Goal: Task Accomplishment & Management: Use online tool/utility

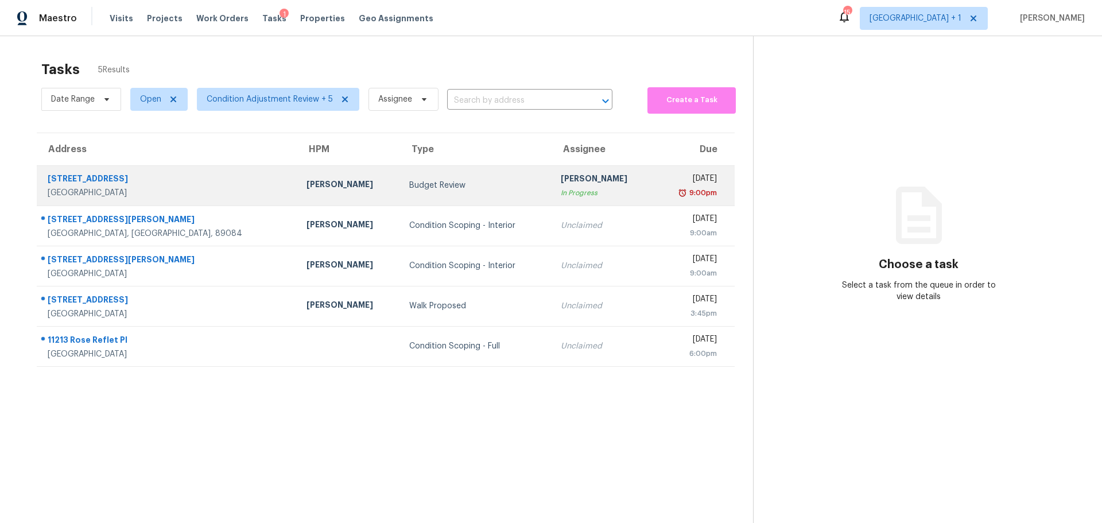
click at [297, 171] on td "[PERSON_NAME]" at bounding box center [348, 185] width 103 height 40
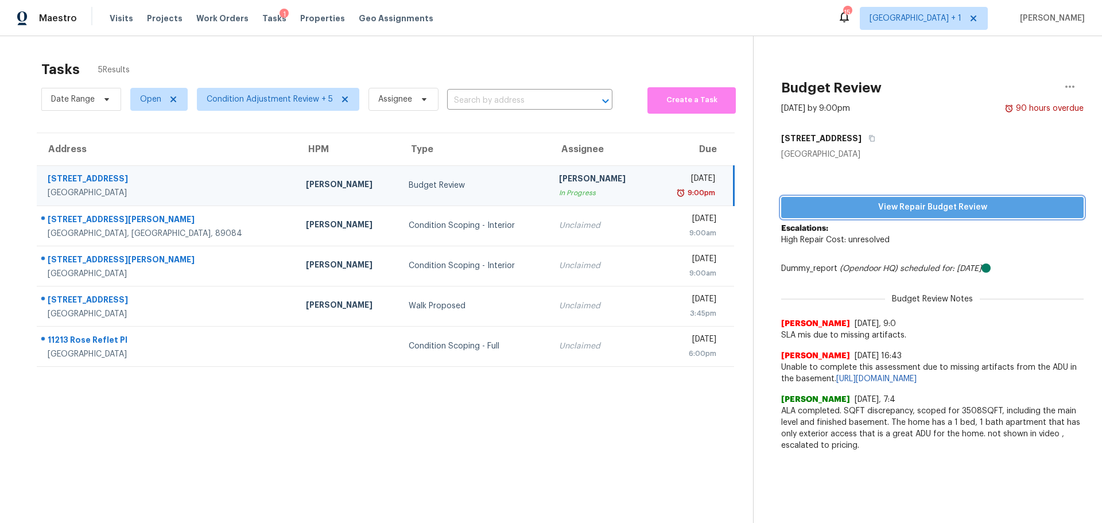
click at [951, 203] on span "View Repair Budget Review" at bounding box center [932, 207] width 284 height 14
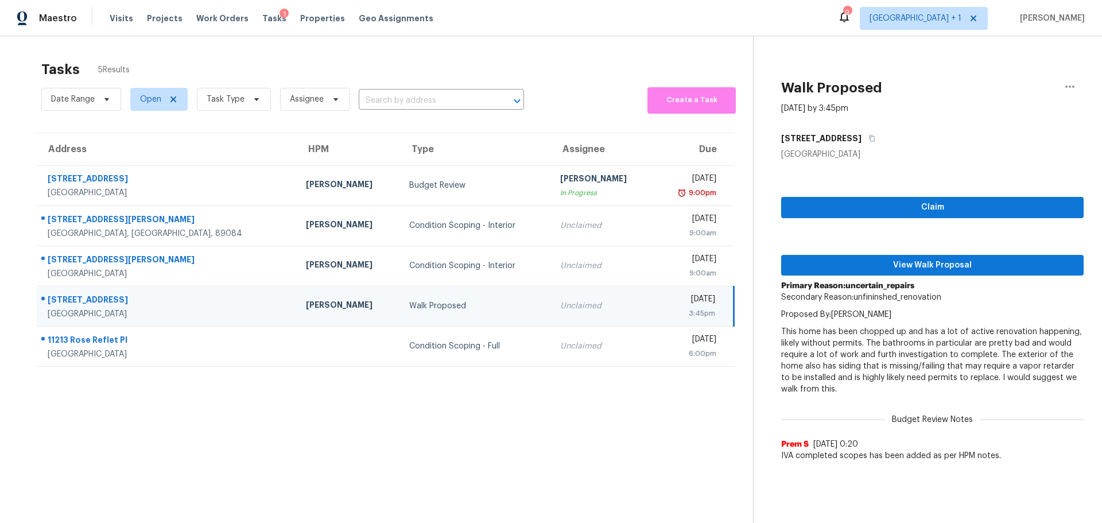
scroll to position [45, 0]
